Goal: Navigation & Orientation: Find specific page/section

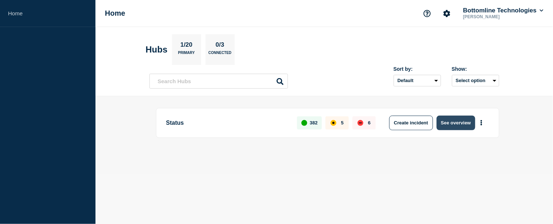
click at [460, 124] on button "See overview" at bounding box center [456, 123] width 39 height 15
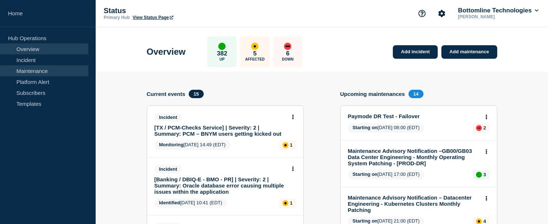
click at [31, 69] on link "Maintenance" at bounding box center [44, 70] width 88 height 11
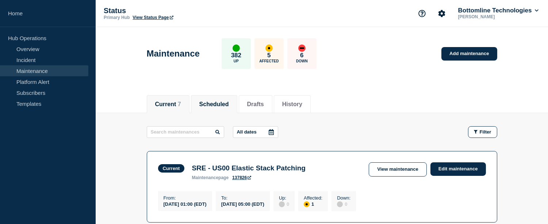
click at [219, 105] on button "Scheduled" at bounding box center [214, 104] width 30 height 7
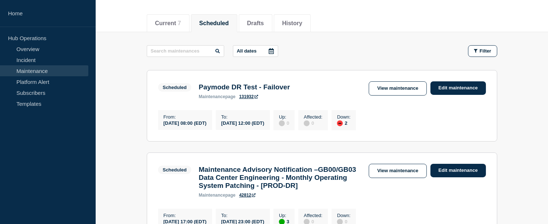
scroll to position [202, 0]
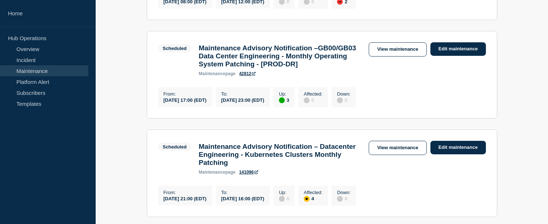
click at [28, 68] on link "Maintenance" at bounding box center [44, 70] width 88 height 11
click at [32, 58] on link "Incident" at bounding box center [44, 59] width 88 height 11
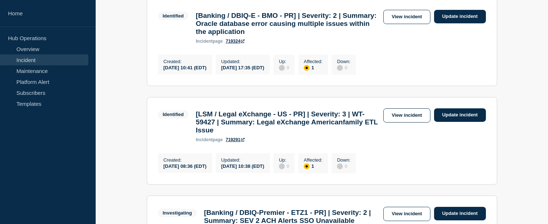
scroll to position [324, 0]
